Goal: Navigation & Orientation: Find specific page/section

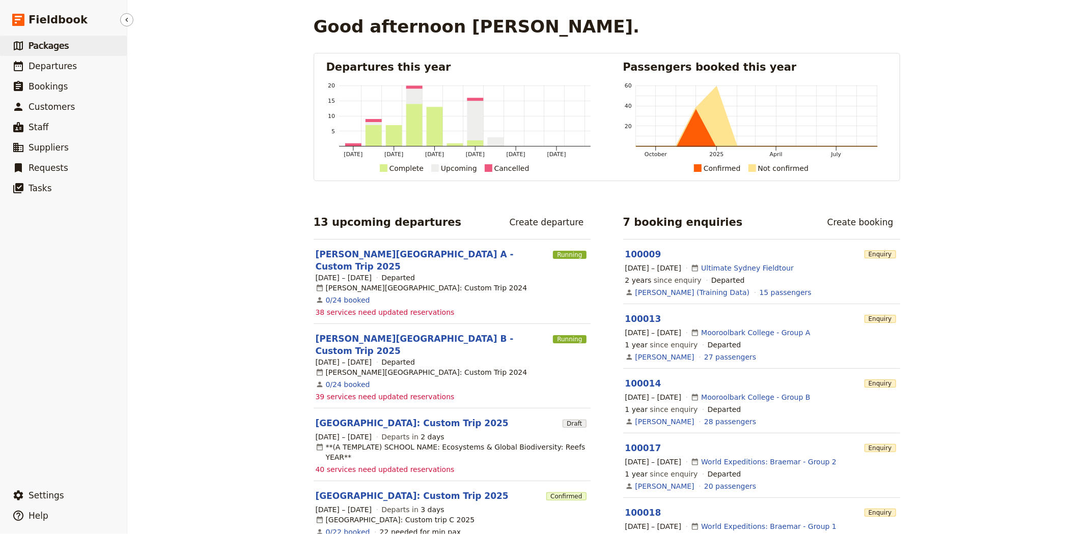
click at [41, 42] on span "Packages" at bounding box center [48, 46] width 40 height 10
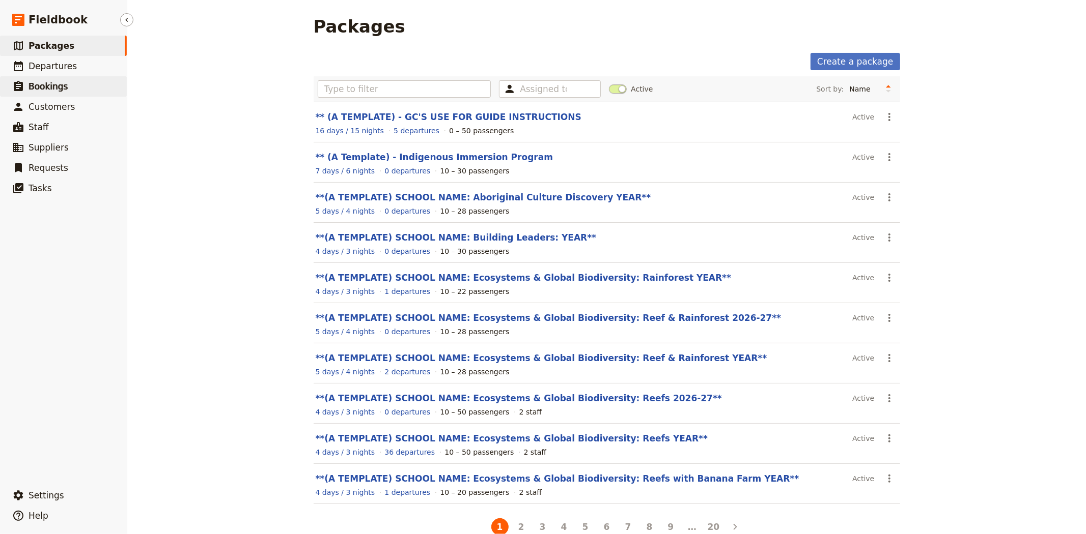
click at [49, 78] on link "​ Bookings" at bounding box center [63, 86] width 127 height 20
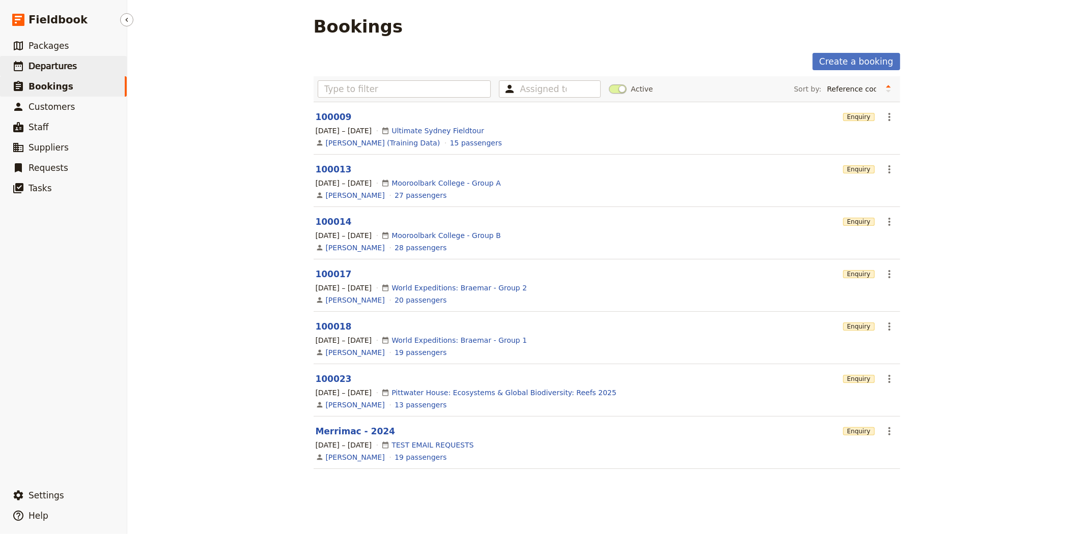
click at [47, 62] on span "Departures" at bounding box center [52, 66] width 48 height 10
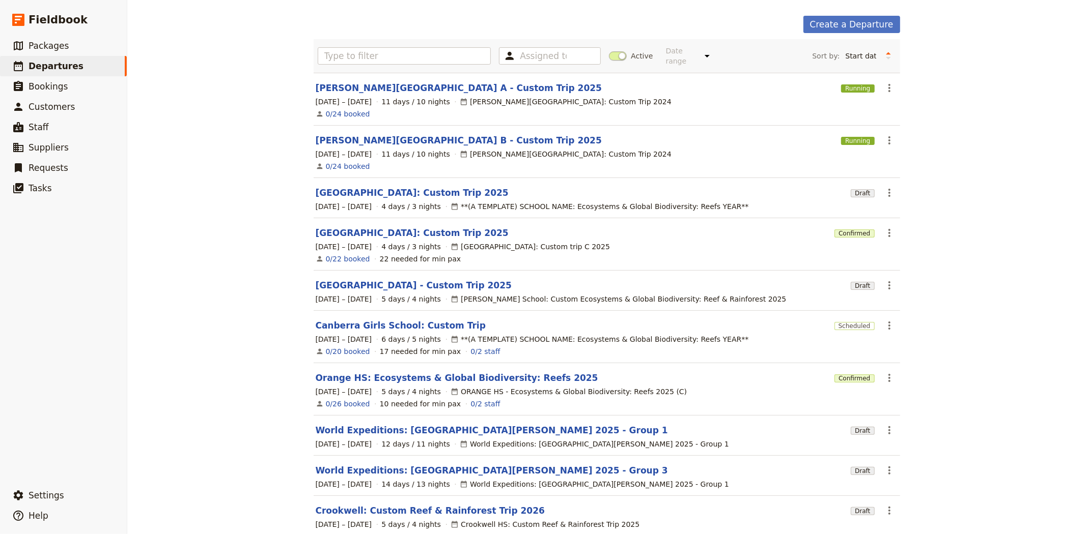
scroll to position [82, 0]
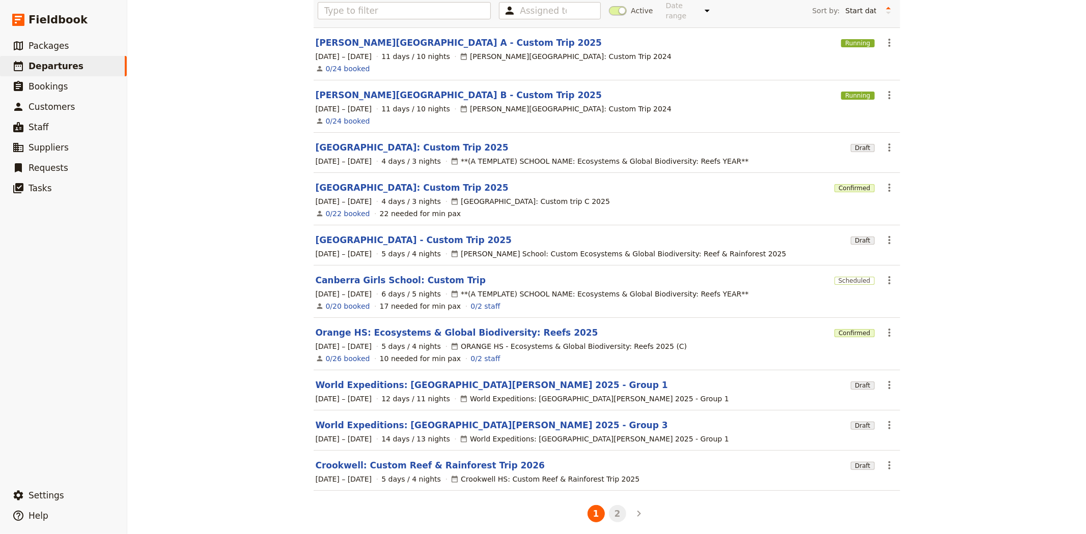
click at [609, 511] on button "2" at bounding box center [617, 513] width 17 height 17
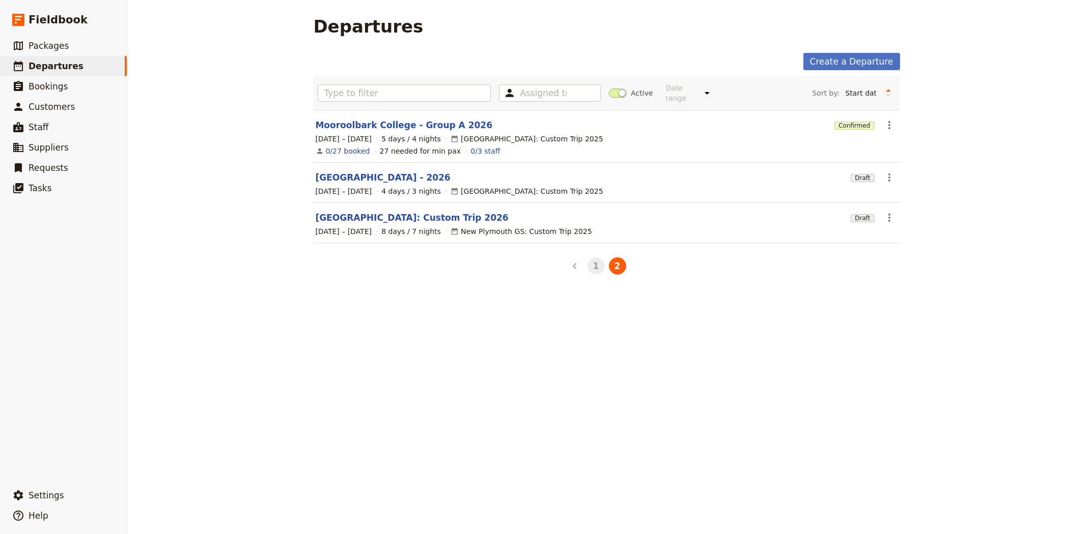
click at [587, 263] on button "1" at bounding box center [595, 266] width 17 height 17
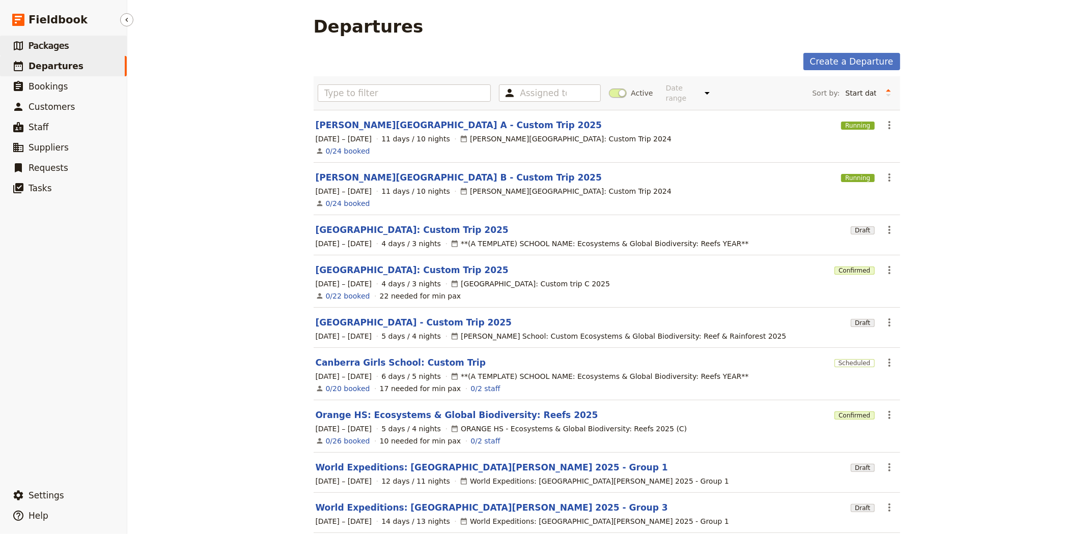
click at [56, 46] on span "Packages" at bounding box center [48, 46] width 40 height 10
